Goal: Transaction & Acquisition: Purchase product/service

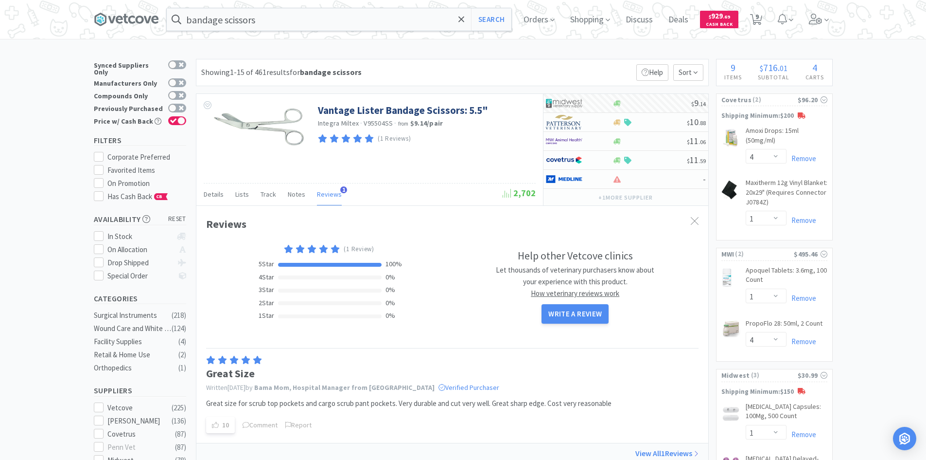
select select "4"
select select "1"
select select "4"
select select "1"
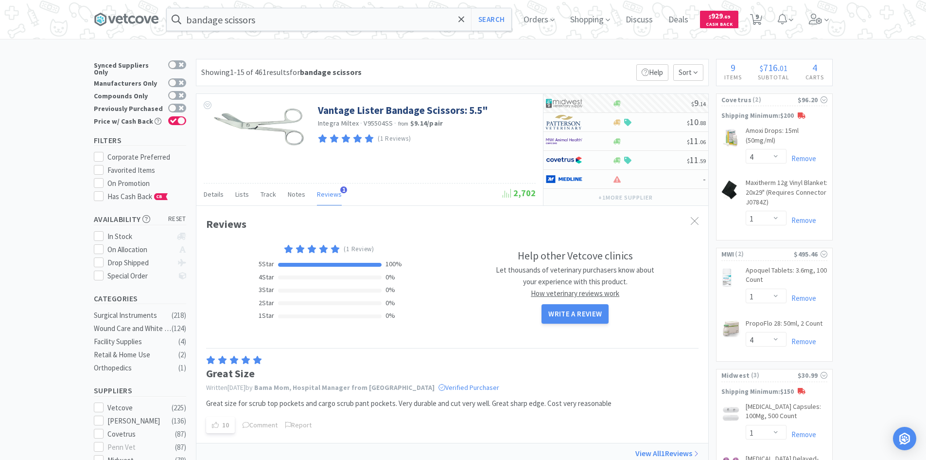
select select "2"
select select "4"
click at [121, 28] on span at bounding box center [130, 19] width 73 height 39
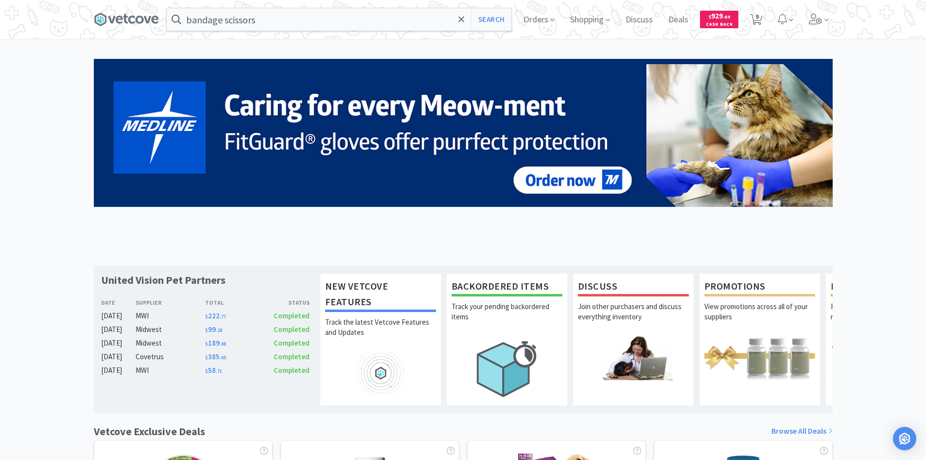
click at [71, 131] on div "United Vision Pet Partners Date Supplier Total Status [DATE] MWI $ 222 . 77 Com…" at bounding box center [463, 453] width 926 height 789
